Goal: Task Accomplishment & Management: Use online tool/utility

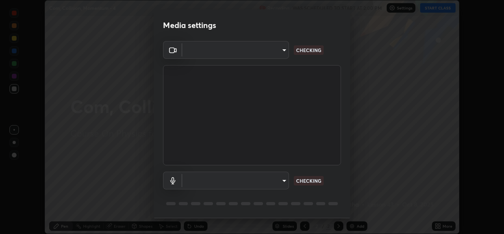
scroll to position [25, 0]
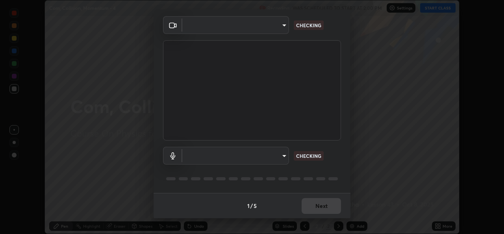
type input "a83bb134842fd6c46cae91b6313aa5efba961fee809e7364c6ef7c36ed00ea69"
type input "1096ec1564036cbcf0e9abd5aaef12808ae7e2dc0601459cd77712751889dd54"
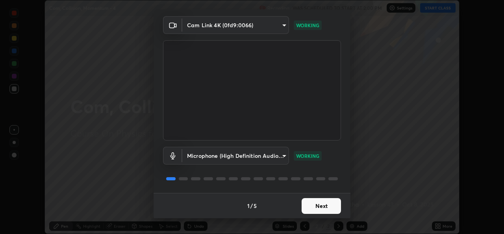
click at [320, 205] on button "Next" at bounding box center [321, 206] width 39 height 16
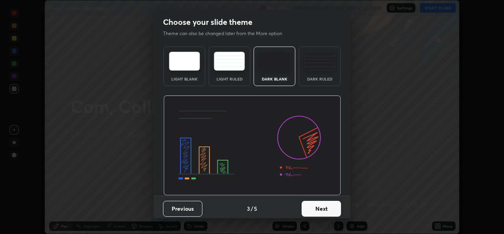
click at [320, 204] on button "Next" at bounding box center [321, 208] width 39 height 16
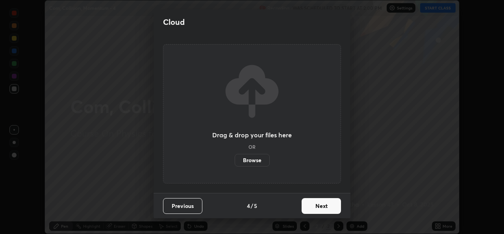
click at [320, 204] on button "Next" at bounding box center [321, 206] width 39 height 16
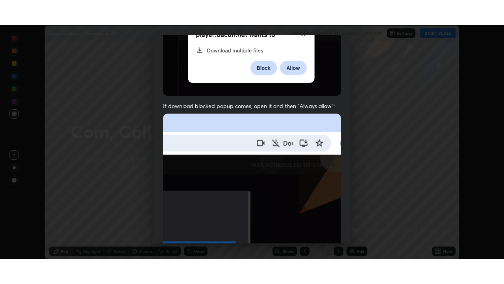
scroll to position [185, 0]
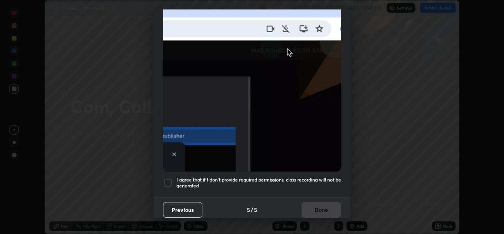
click at [314, 176] on h5 "I agree that if I don't provide required permissions, class recording will not …" at bounding box center [258, 182] width 165 height 12
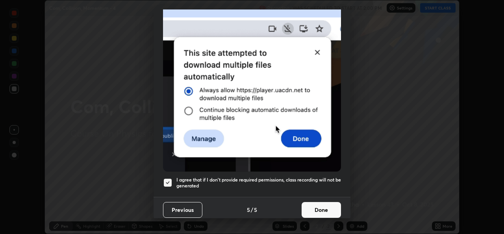
click at [311, 203] on button "Done" at bounding box center [321, 210] width 39 height 16
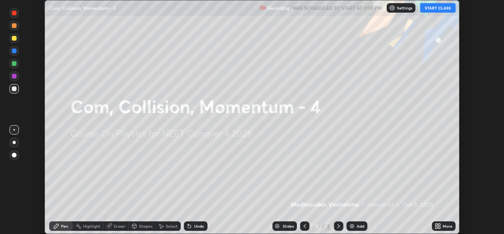
click at [437, 6] on button "START CLASS" at bounding box center [437, 7] width 35 height 9
click at [354, 226] on img at bounding box center [352, 225] width 6 height 6
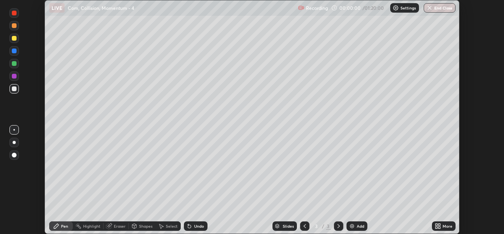
click at [439, 224] on icon at bounding box center [439, 224] width 2 height 2
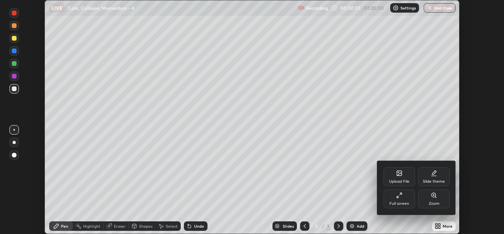
click at [393, 194] on div "Full screen" at bounding box center [400, 198] width 32 height 19
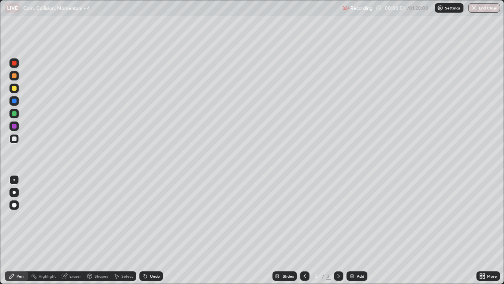
scroll to position [284, 504]
click at [450, 8] on p "Settings" at bounding box center [452, 8] width 15 height 4
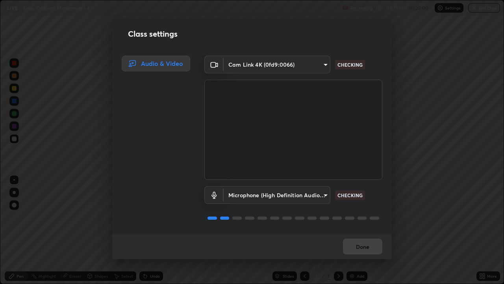
scroll to position [1, 0]
click at [315, 63] on body "Erase all LIVE Com, Collision, Momentum - 4 Recording 00:11:12 / 01:20:00 Setti…" at bounding box center [252, 142] width 504 height 284
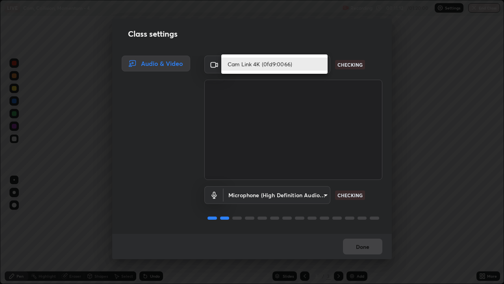
scroll to position [0, 0]
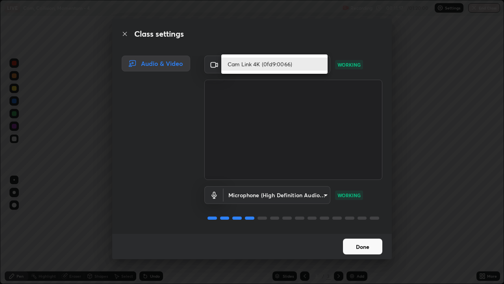
click at [371, 233] on div at bounding box center [252, 142] width 504 height 284
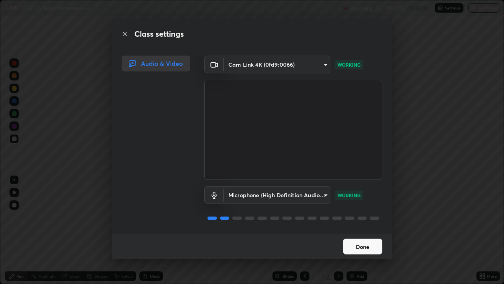
click at [372, 233] on button "Done" at bounding box center [362, 246] width 39 height 16
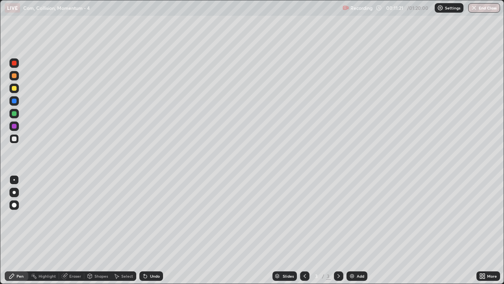
click at [392, 8] on div "Recording 00:11:21 / 01:20:00 Settings End Class" at bounding box center [422, 7] width 158 height 15
click at [361, 6] on p "Recording" at bounding box center [361, 8] width 22 height 6
click at [444, 7] on div "Settings" at bounding box center [449, 7] width 29 height 9
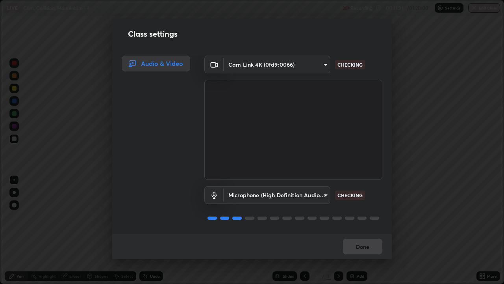
click at [159, 63] on div "Audio & Video" at bounding box center [156, 64] width 69 height 16
click at [94, 179] on div "Class settings Audio & Video Cam Link 4K (0fd9:0066) a83bb134842fd6c46cae91b631…" at bounding box center [252, 142] width 504 height 284
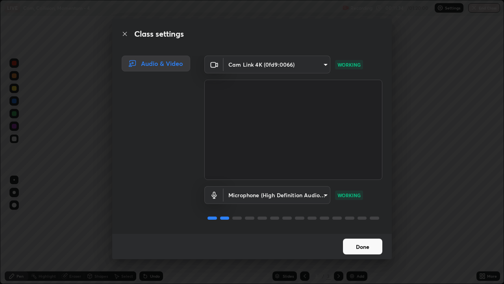
click at [373, 233] on button "Done" at bounding box center [362, 246] width 39 height 16
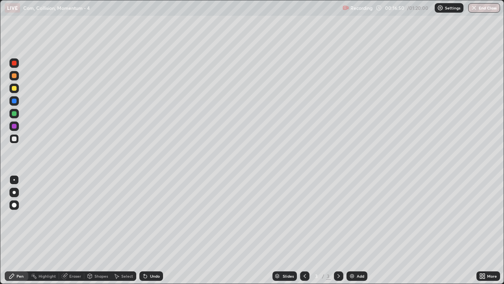
click at [477, 233] on div "More" at bounding box center [488, 276] width 24 height 16
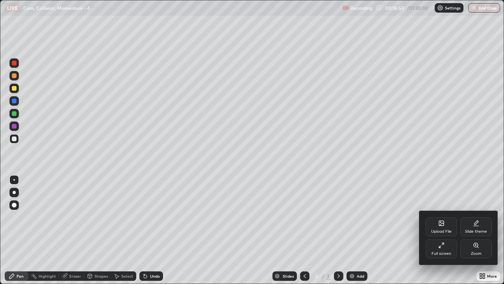
click at [474, 233] on div "Zoom" at bounding box center [476, 248] width 32 height 19
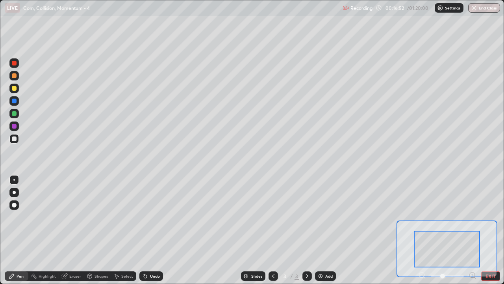
click at [451, 233] on div at bounding box center [447, 248] width 66 height 37
click at [449, 233] on div at bounding box center [447, 248] width 66 height 37
click at [442, 233] on div at bounding box center [447, 248] width 66 height 37
click at [447, 233] on div at bounding box center [447, 248] width 66 height 37
click at [449, 233] on div at bounding box center [447, 248] width 66 height 37
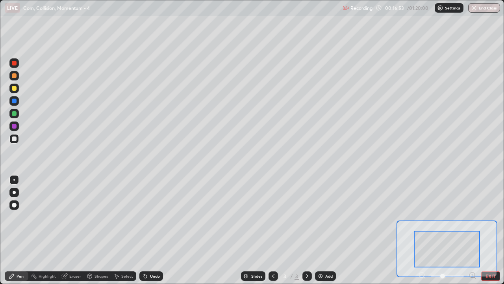
click at [448, 233] on div at bounding box center [447, 248] width 66 height 37
click at [493, 233] on button "EXIT" at bounding box center [490, 275] width 19 height 9
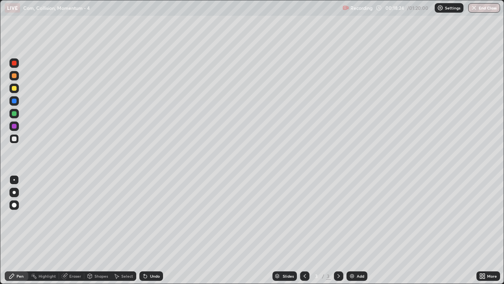
click at [356, 233] on div "Add" at bounding box center [357, 275] width 21 height 9
click at [338, 233] on icon at bounding box center [339, 275] width 6 height 6
click at [350, 233] on div "Add" at bounding box center [357, 275] width 21 height 9
click at [69, 233] on div "Eraser" at bounding box center [75, 276] width 12 height 4
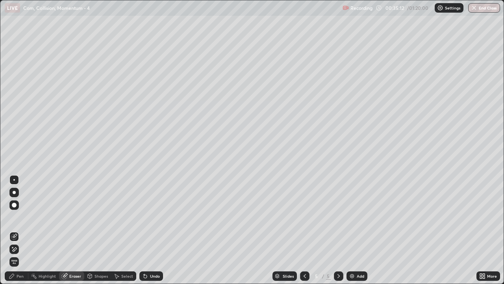
click at [24, 233] on div "Pen" at bounding box center [17, 275] width 24 height 9
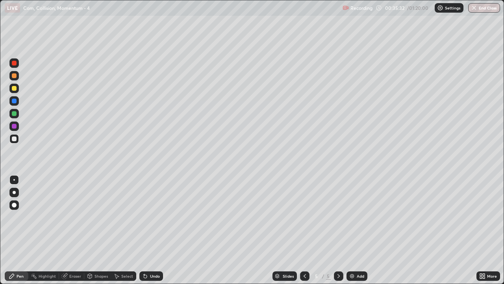
click at [68, 233] on div "Eraser" at bounding box center [71, 275] width 25 height 9
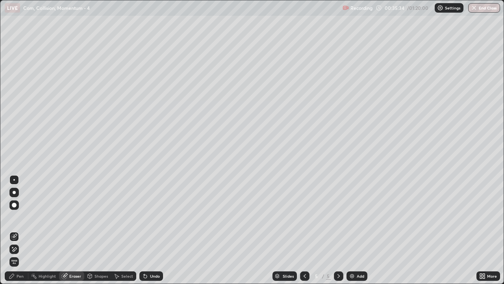
click at [20, 233] on div "Pen" at bounding box center [17, 275] width 24 height 9
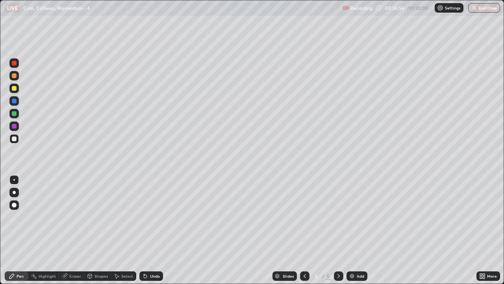
click at [75, 233] on div "Eraser" at bounding box center [75, 276] width 12 height 4
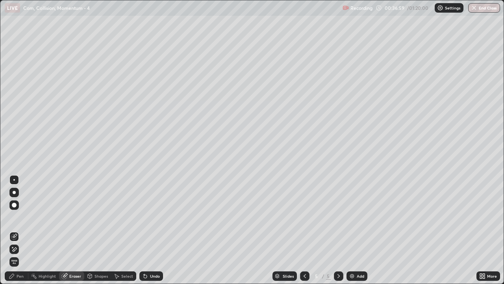
click at [19, 233] on div "Pen" at bounding box center [20, 276] width 7 height 4
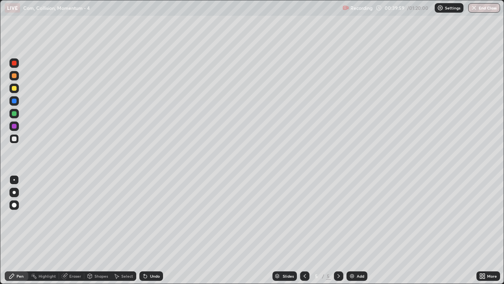
click at [96, 233] on div "Shapes" at bounding box center [101, 276] width 13 height 4
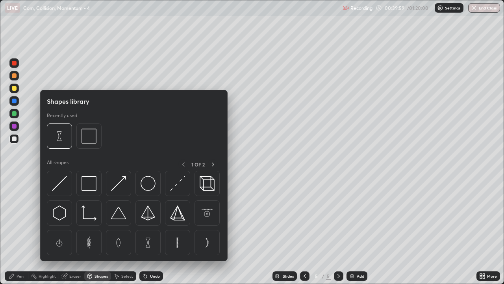
click at [66, 233] on icon at bounding box center [64, 275] width 6 height 6
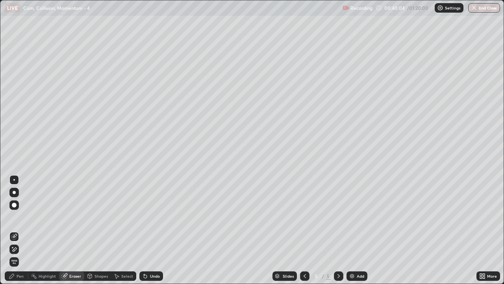
click at [24, 233] on div "Pen" at bounding box center [17, 275] width 24 height 9
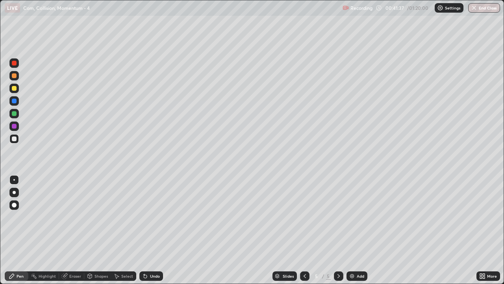
click at [74, 233] on div "Eraser" at bounding box center [75, 276] width 12 height 4
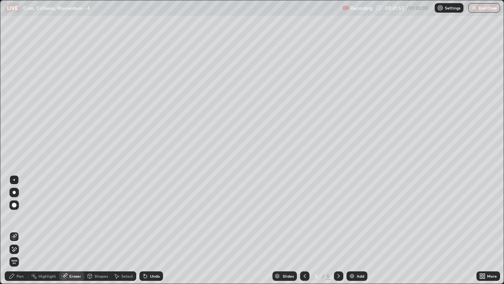
click at [18, 233] on div "Pen" at bounding box center [17, 275] width 24 height 9
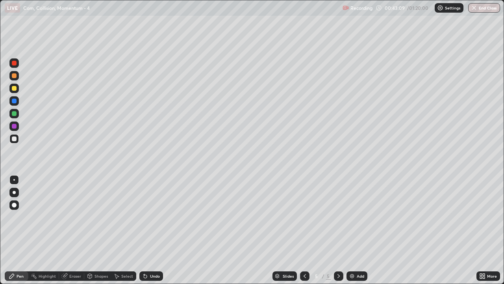
click at [239, 233] on div "Slides 5 / 5 Add" at bounding box center [319, 276] width 313 height 16
click at [304, 233] on icon at bounding box center [305, 275] width 6 height 6
click at [305, 233] on icon at bounding box center [305, 275] width 6 height 6
click at [337, 233] on icon at bounding box center [338, 276] width 2 height 4
click at [338, 233] on icon at bounding box center [339, 275] width 6 height 6
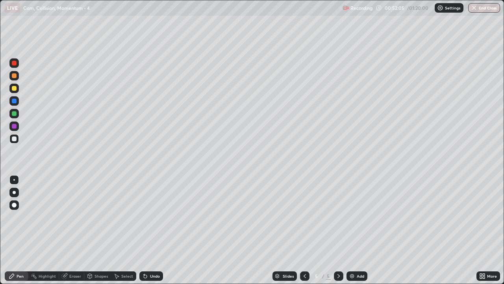
click at [483, 11] on button "End Class" at bounding box center [484, 7] width 32 height 9
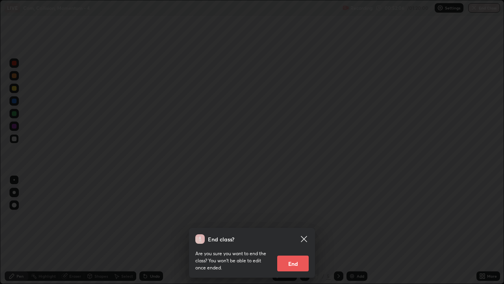
click at [297, 233] on button "End" at bounding box center [293, 263] width 32 height 16
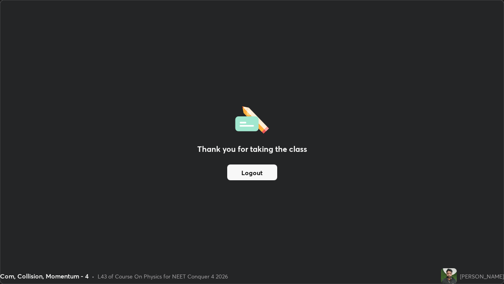
click at [243, 174] on button "Logout" at bounding box center [252, 172] width 50 height 16
click at [240, 172] on button "Logout" at bounding box center [252, 172] width 50 height 16
click at [248, 173] on button "Logout" at bounding box center [252, 172] width 50 height 16
click at [255, 173] on button "Logout" at bounding box center [252, 172] width 50 height 16
click at [265, 178] on button "Logout" at bounding box center [252, 172] width 50 height 16
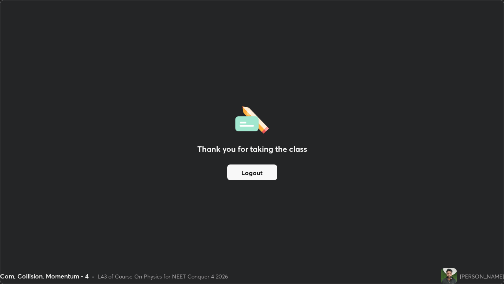
click at [248, 176] on button "Logout" at bounding box center [252, 172] width 50 height 16
click at [256, 173] on button "Logout" at bounding box center [252, 172] width 50 height 16
click at [256, 174] on button "Logout" at bounding box center [252, 172] width 50 height 16
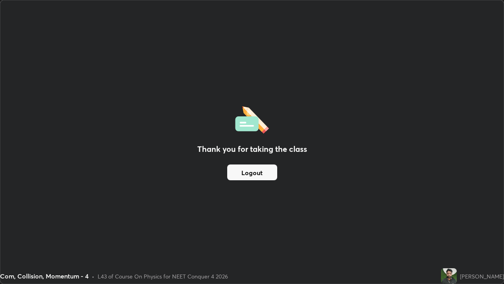
click at [260, 170] on button "Logout" at bounding box center [252, 172] width 50 height 16
click at [243, 194] on div "Thank you for taking the class Logout" at bounding box center [251, 141] width 503 height 283
click at [256, 178] on button "Logout" at bounding box center [252, 172] width 50 height 16
click at [258, 178] on button "Logout" at bounding box center [252, 172] width 50 height 16
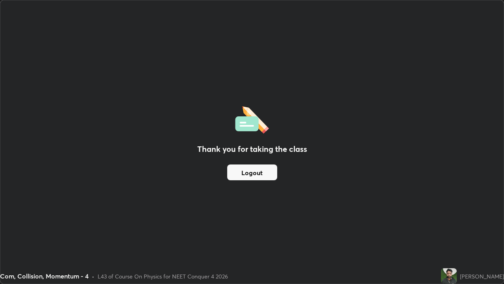
click at [260, 176] on button "Logout" at bounding box center [252, 172] width 50 height 16
click at [254, 174] on button "Logout" at bounding box center [252, 172] width 50 height 16
click at [264, 178] on button "Logout" at bounding box center [252, 172] width 50 height 16
click at [260, 178] on button "Logout" at bounding box center [252, 172] width 50 height 16
click at [260, 176] on button "Logout" at bounding box center [252, 172] width 50 height 16
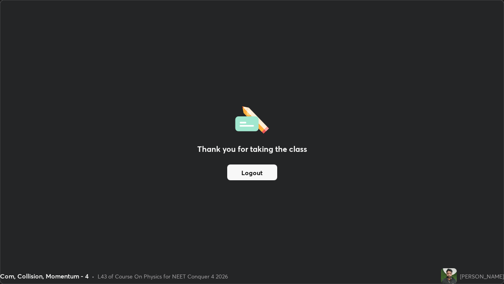
click at [263, 175] on button "Logout" at bounding box center [252, 172] width 50 height 16
click at [266, 175] on button "Logout" at bounding box center [252, 172] width 50 height 16
click at [265, 174] on button "Logout" at bounding box center [252, 172] width 50 height 16
click at [265, 172] on button "Logout" at bounding box center [252, 172] width 50 height 16
click at [261, 173] on button "Logout" at bounding box center [252, 172] width 50 height 16
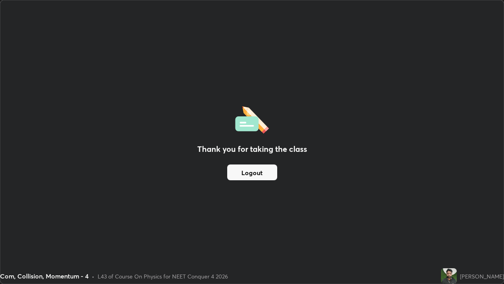
click at [252, 177] on button "Logout" at bounding box center [252, 172] width 50 height 16
click at [248, 178] on button "Logout" at bounding box center [252, 172] width 50 height 16
click at [265, 171] on button "Logout" at bounding box center [252, 172] width 50 height 16
click at [262, 178] on button "Logout" at bounding box center [252, 172] width 50 height 16
click at [257, 176] on button "Logout" at bounding box center [252, 172] width 50 height 16
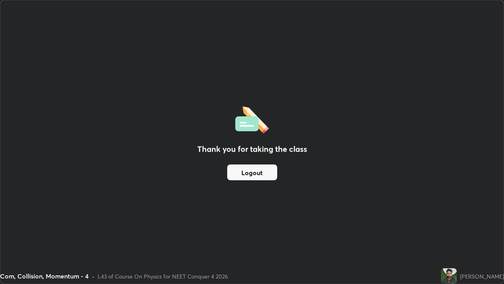
click at [248, 176] on button "Logout" at bounding box center [252, 172] width 50 height 16
click at [252, 178] on button "Logout" at bounding box center [252, 172] width 50 height 16
click at [252, 179] on button "Logout" at bounding box center [252, 172] width 50 height 16
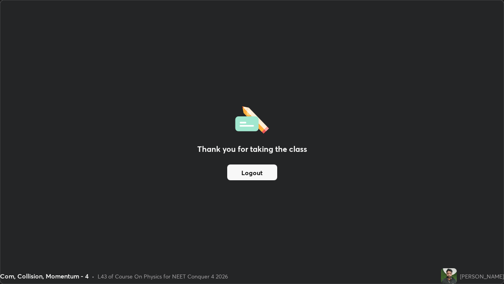
click at [256, 176] on button "Logout" at bounding box center [252, 172] width 50 height 16
click at [260, 174] on button "Logout" at bounding box center [252, 172] width 50 height 16
click at [256, 171] on button "Logout" at bounding box center [252, 172] width 50 height 16
click at [262, 169] on button "Logout" at bounding box center [252, 172] width 50 height 16
click at [257, 173] on button "Logout" at bounding box center [252, 172] width 50 height 16
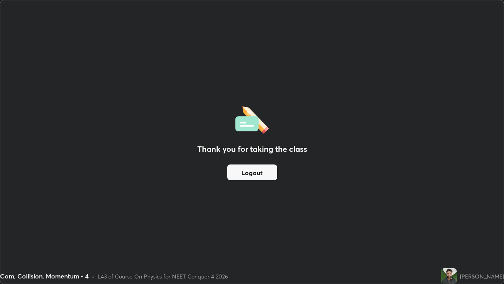
click at [263, 171] on button "Logout" at bounding box center [252, 172] width 50 height 16
click at [257, 174] on button "Logout" at bounding box center [252, 172] width 50 height 16
click at [259, 174] on button "Logout" at bounding box center [252, 172] width 50 height 16
click at [256, 176] on button "Logout" at bounding box center [252, 172] width 50 height 16
click at [252, 176] on button "Logout" at bounding box center [252, 172] width 50 height 16
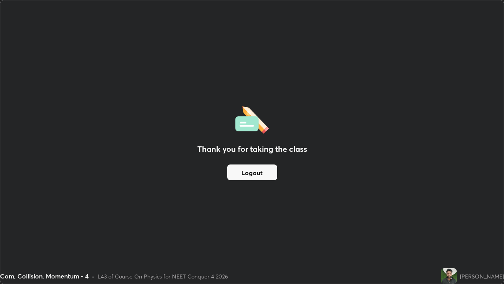
click at [260, 174] on button "Logout" at bounding box center [252, 172] width 50 height 16
click at [256, 179] on button "Logout" at bounding box center [252, 172] width 50 height 16
click at [260, 175] on button "Logout" at bounding box center [252, 172] width 50 height 16
click at [256, 172] on button "Logout" at bounding box center [252, 172] width 50 height 16
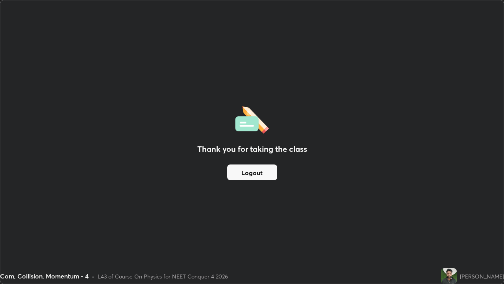
click at [262, 170] on button "Logout" at bounding box center [252, 172] width 50 height 16
click at [258, 172] on button "Logout" at bounding box center [252, 172] width 50 height 16
click at [250, 166] on button "Logout" at bounding box center [252, 172] width 50 height 16
click at [248, 172] on button "Logout" at bounding box center [252, 172] width 50 height 16
click at [255, 172] on button "Logout" at bounding box center [252, 172] width 50 height 16
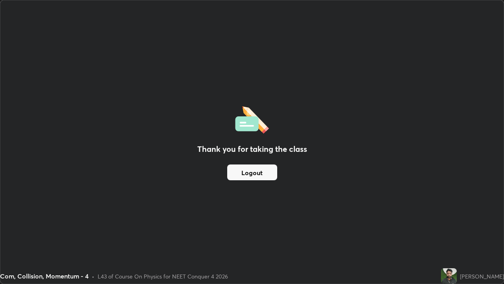
click at [250, 171] on button "Logout" at bounding box center [252, 172] width 50 height 16
click at [254, 168] on button "Logout" at bounding box center [252, 172] width 50 height 16
click at [248, 171] on button "Logout" at bounding box center [252, 172] width 50 height 16
click at [251, 169] on button "Logout" at bounding box center [252, 172] width 50 height 16
click at [247, 170] on button "Logout" at bounding box center [252, 172] width 50 height 16
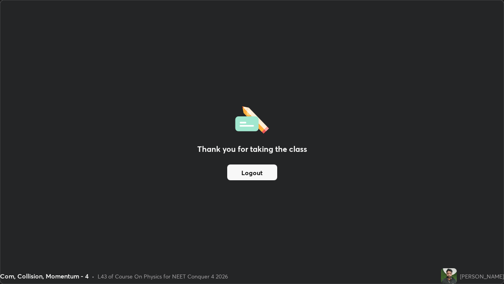
click at [250, 168] on button "Logout" at bounding box center [252, 172] width 50 height 16
click at [247, 171] on button "Logout" at bounding box center [252, 172] width 50 height 16
click at [252, 173] on button "Logout" at bounding box center [252, 172] width 50 height 16
click at [246, 171] on button "Logout" at bounding box center [252, 172] width 50 height 16
click at [253, 170] on button "Logout" at bounding box center [252, 172] width 50 height 16
